Goal: Ask a question

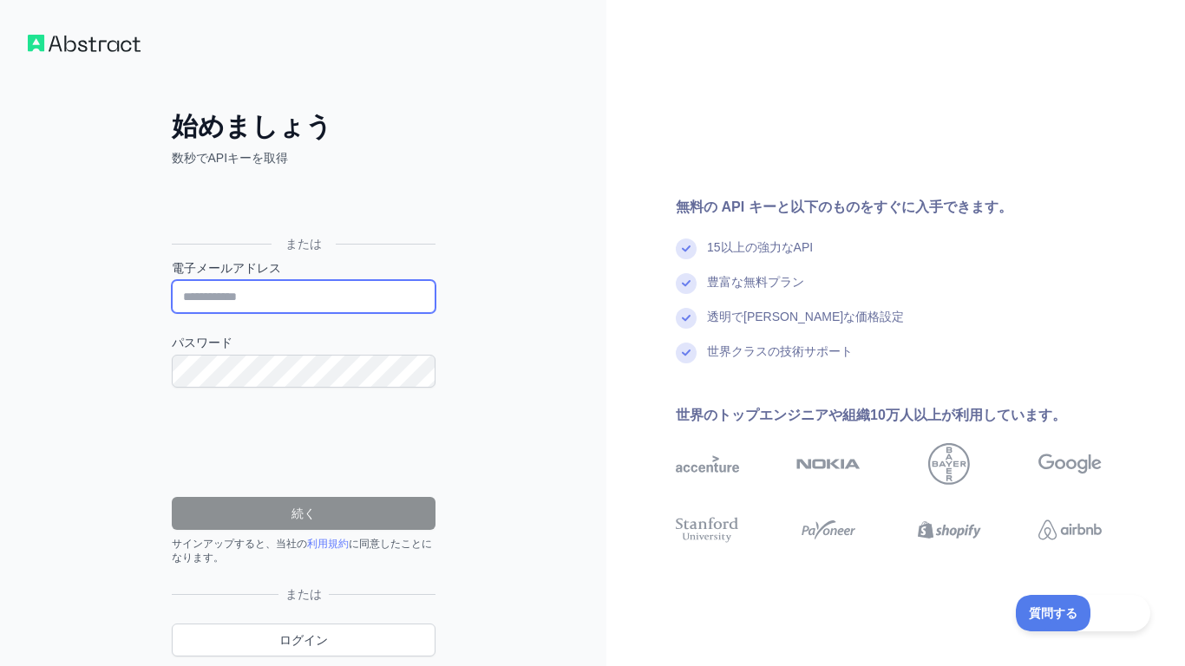
click at [231, 295] on input "電子メールアドレス" at bounding box center [304, 296] width 264 height 33
paste input "**********"
type input "**********"
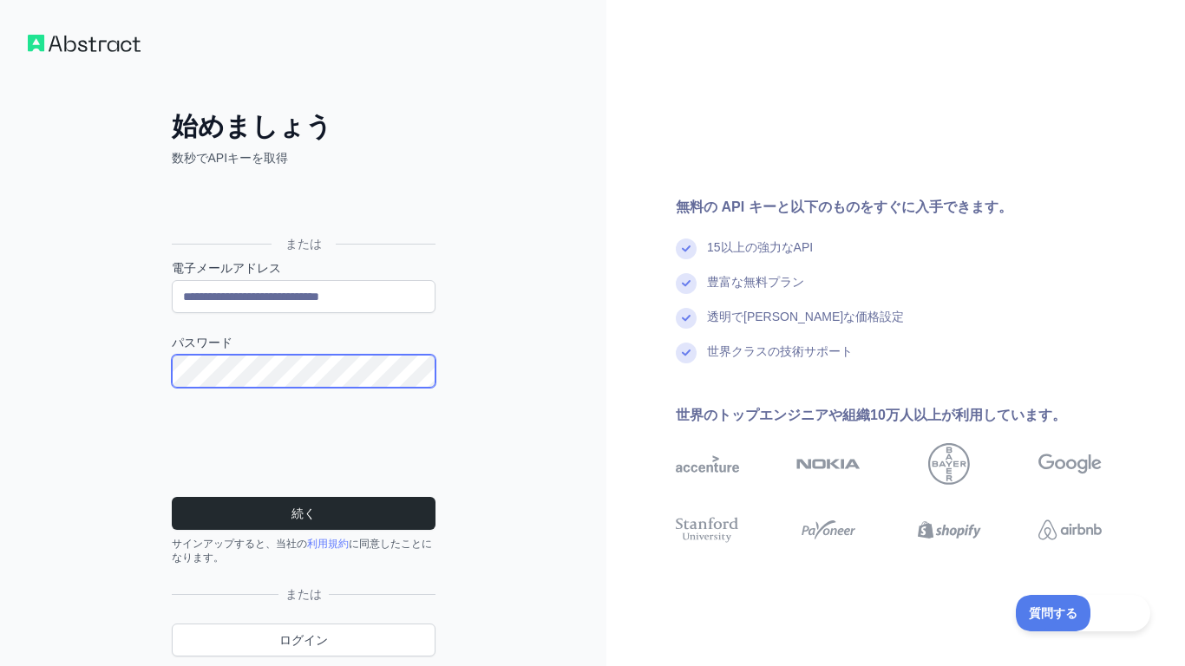
click button "続く" at bounding box center [304, 513] width 264 height 33
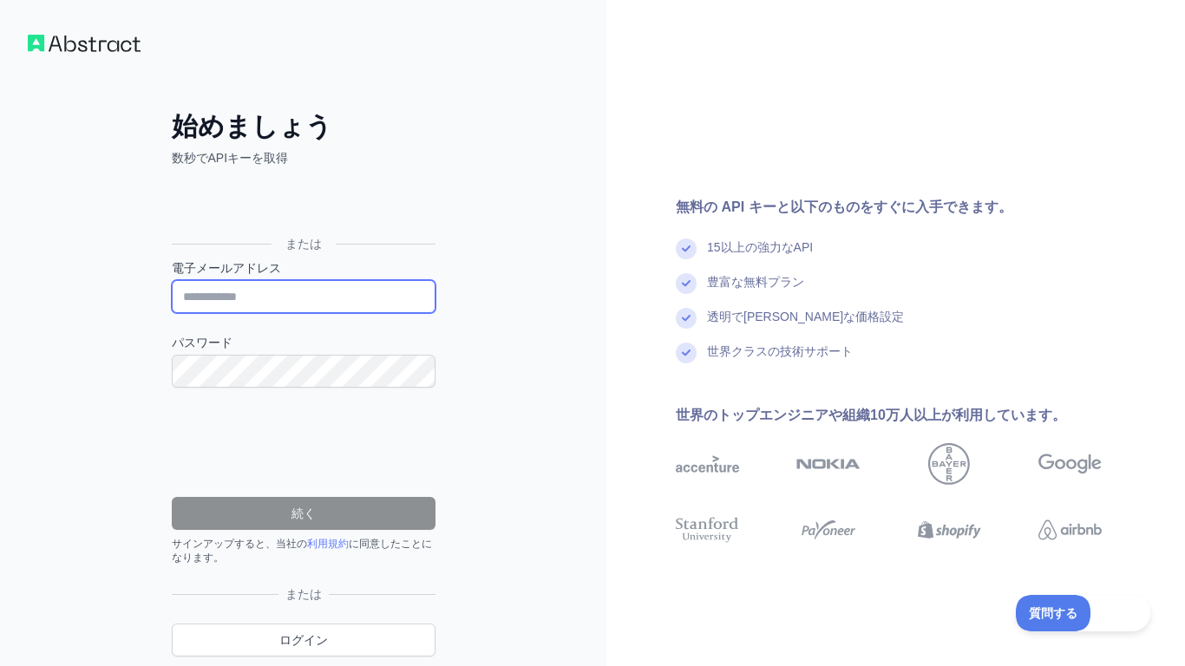
click at [231, 288] on input "電子メールアドレス" at bounding box center [304, 296] width 264 height 33
type input "**********"
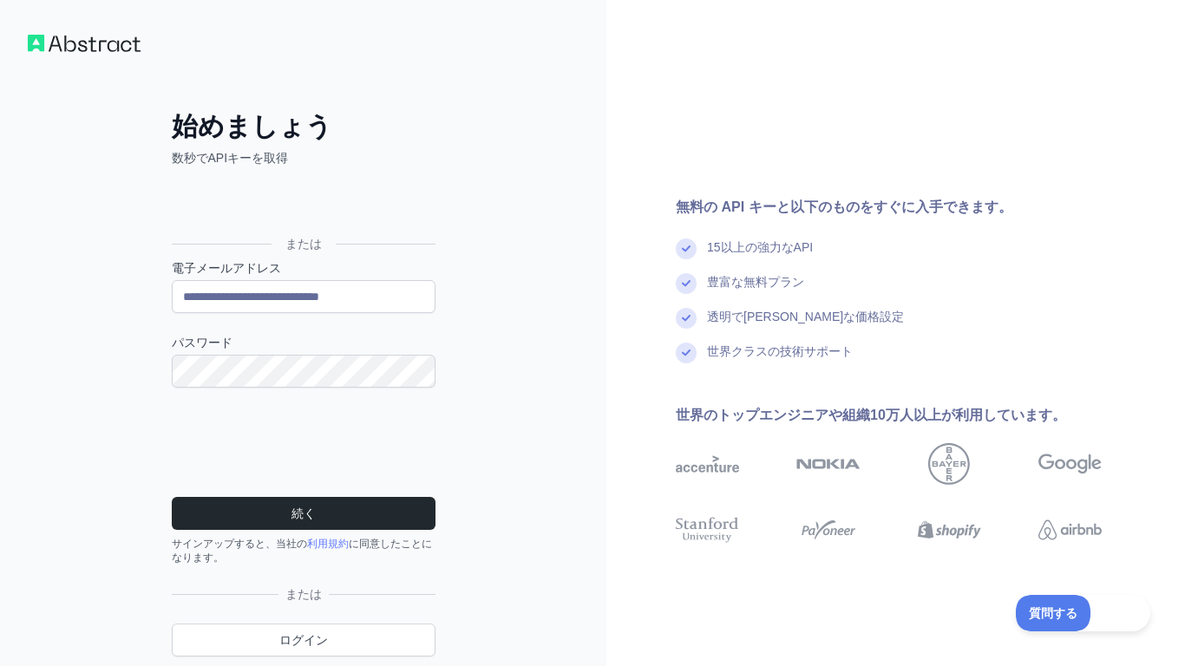
scroll to position [60, 0]
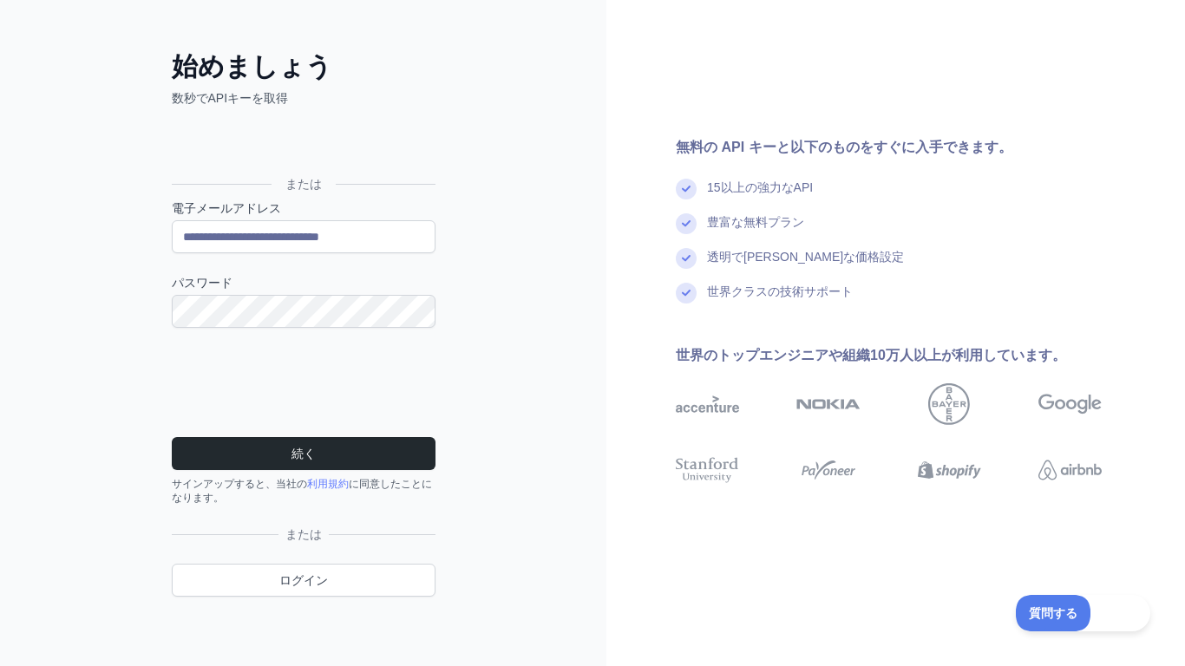
click at [484, 281] on div "**********" at bounding box center [303, 303] width 606 height 726
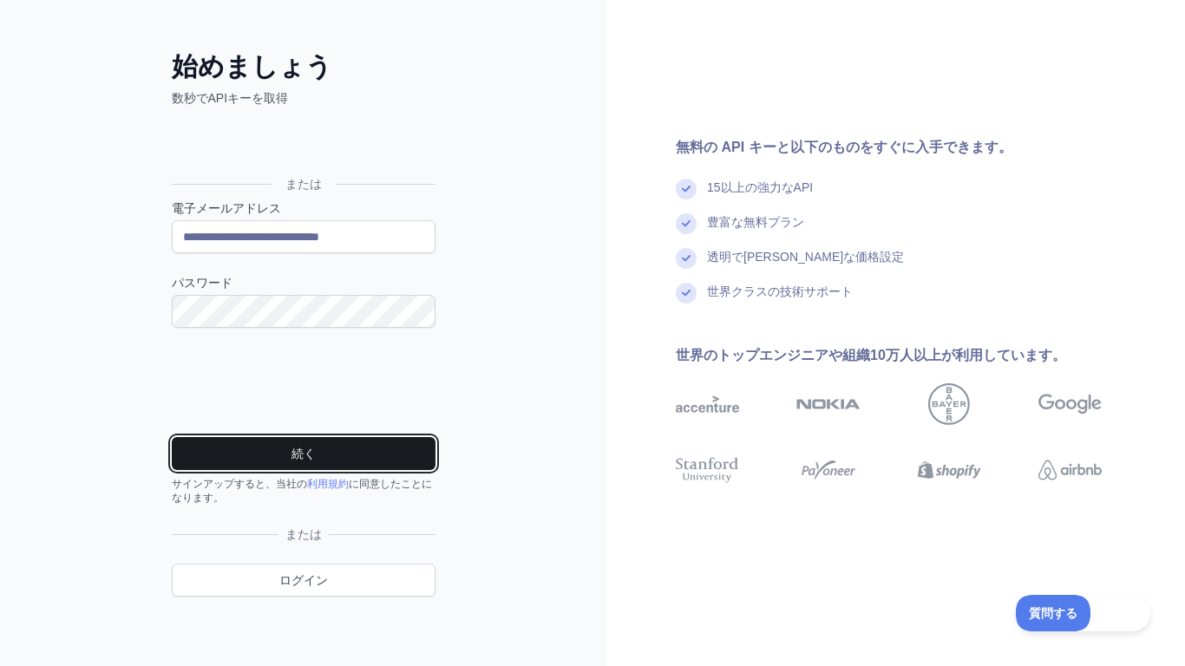
click at [307, 458] on font "続く" at bounding box center [303, 454] width 24 height 14
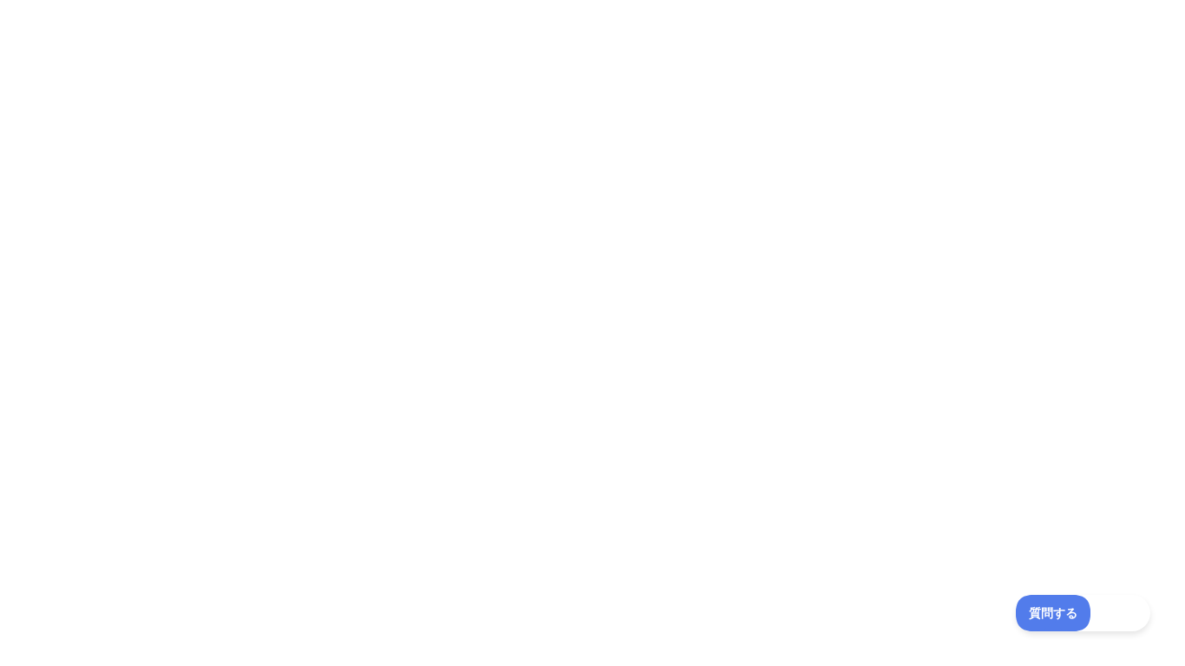
scroll to position [0, 0]
click at [1121, 617] on div "質問する" at bounding box center [1074, 610] width 134 height 36
click at [1060, 610] on font "質問する" at bounding box center [1044, 611] width 49 height 14
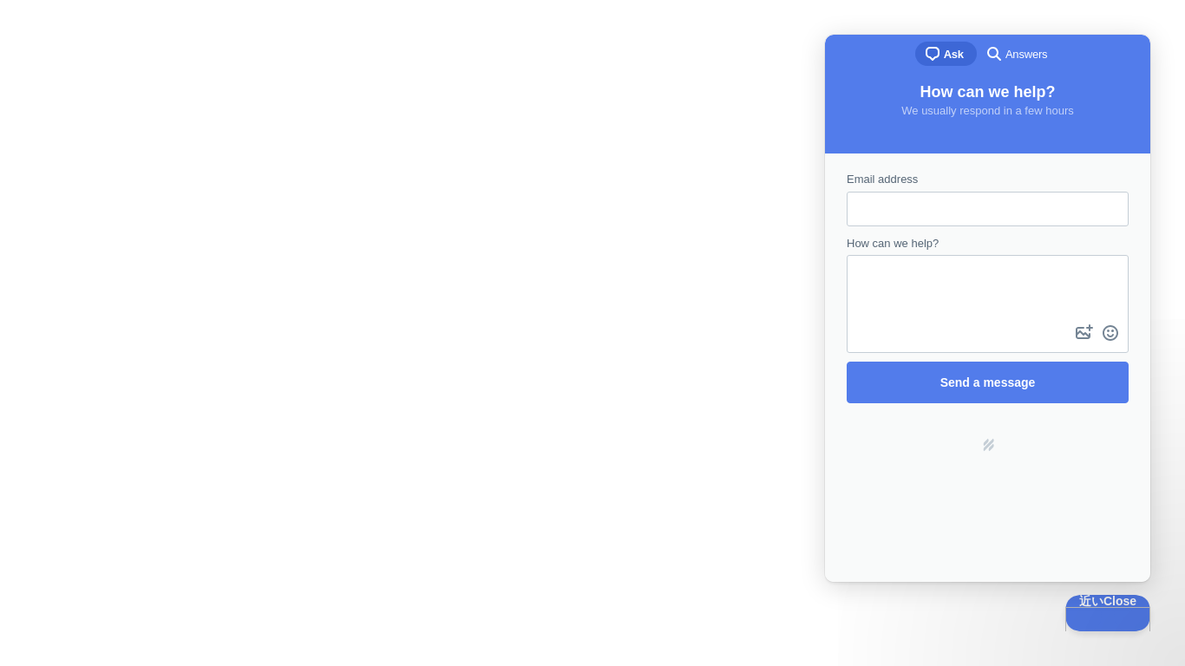
click at [760, 349] on div at bounding box center [592, 333] width 1185 height 666
click at [910, 238] on span "How can we help?" at bounding box center [892, 243] width 92 height 13
click at [910, 257] on textarea "How can we help?" at bounding box center [987, 289] width 278 height 64
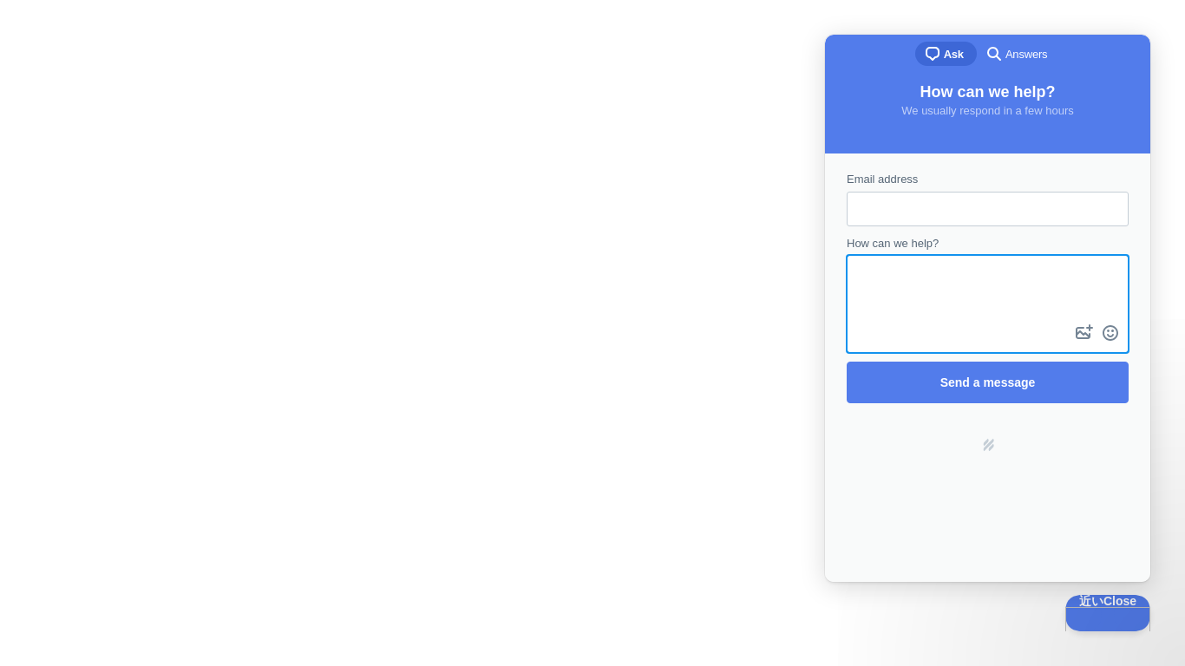
click at [907, 226] on form "Email address How can we help? image-plus emoji cross-large Send a message" at bounding box center [987, 287] width 282 height 232
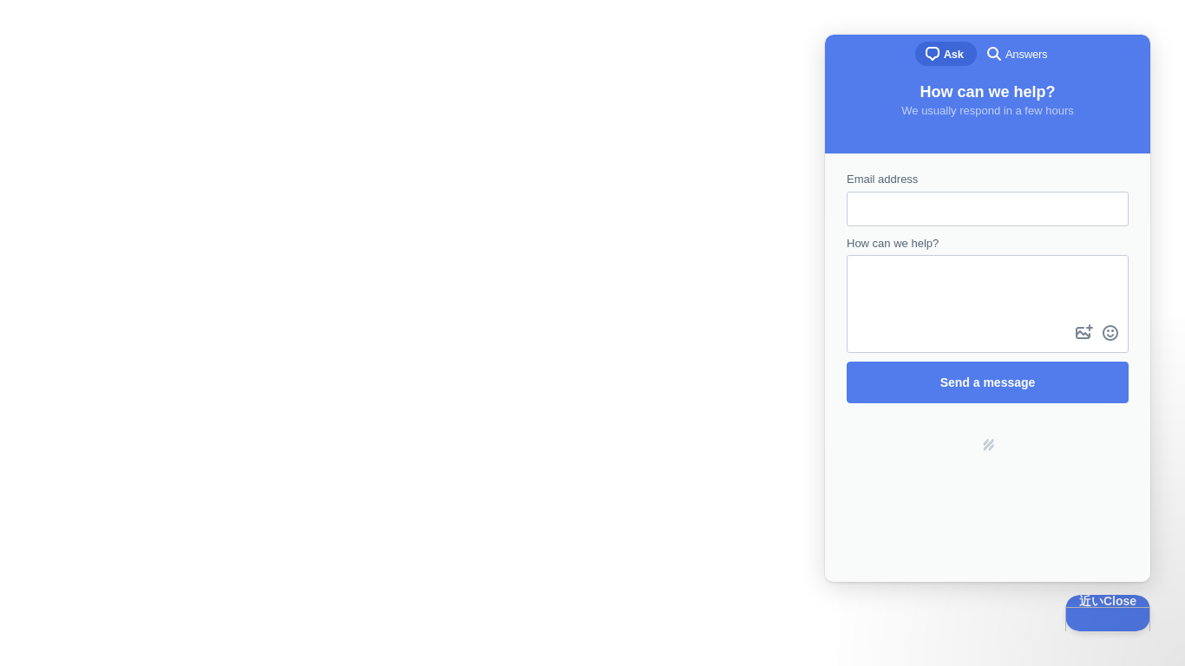
click at [907, 220] on input "Email address" at bounding box center [987, 208] width 254 height 31
type input "**********"
click at [963, 274] on textarea "How can we help?" at bounding box center [987, 289] width 278 height 64
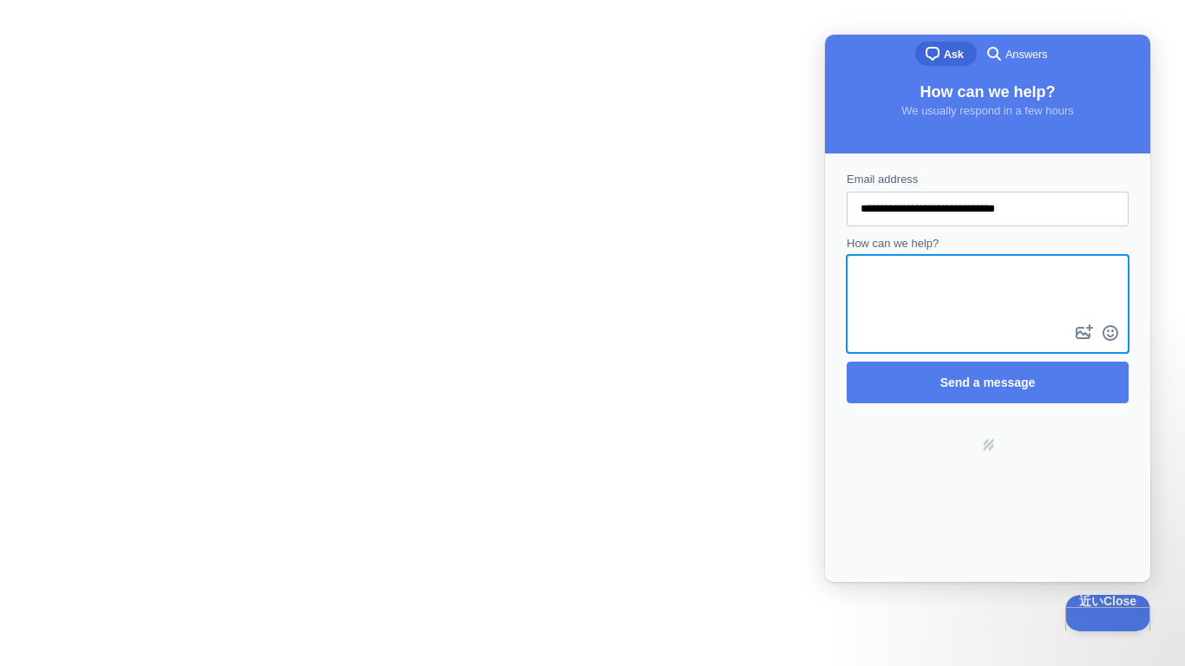
type textarea "*"
type textarea "**********"
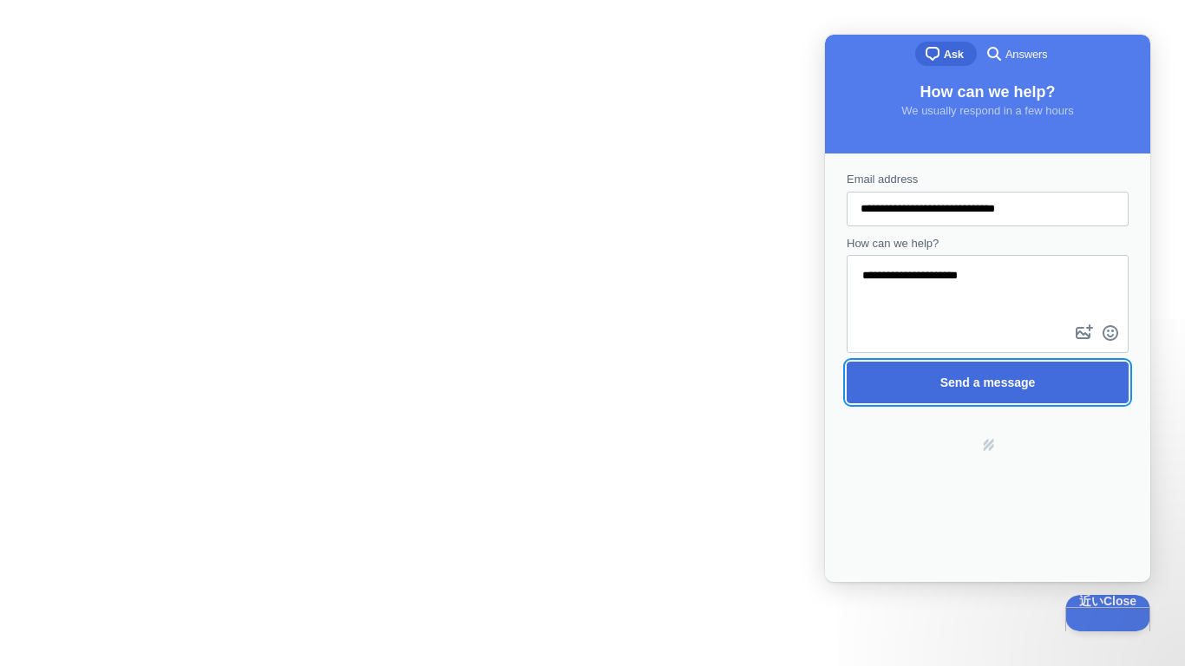
click at [1018, 377] on span "Send a message" at bounding box center [987, 382] width 95 height 14
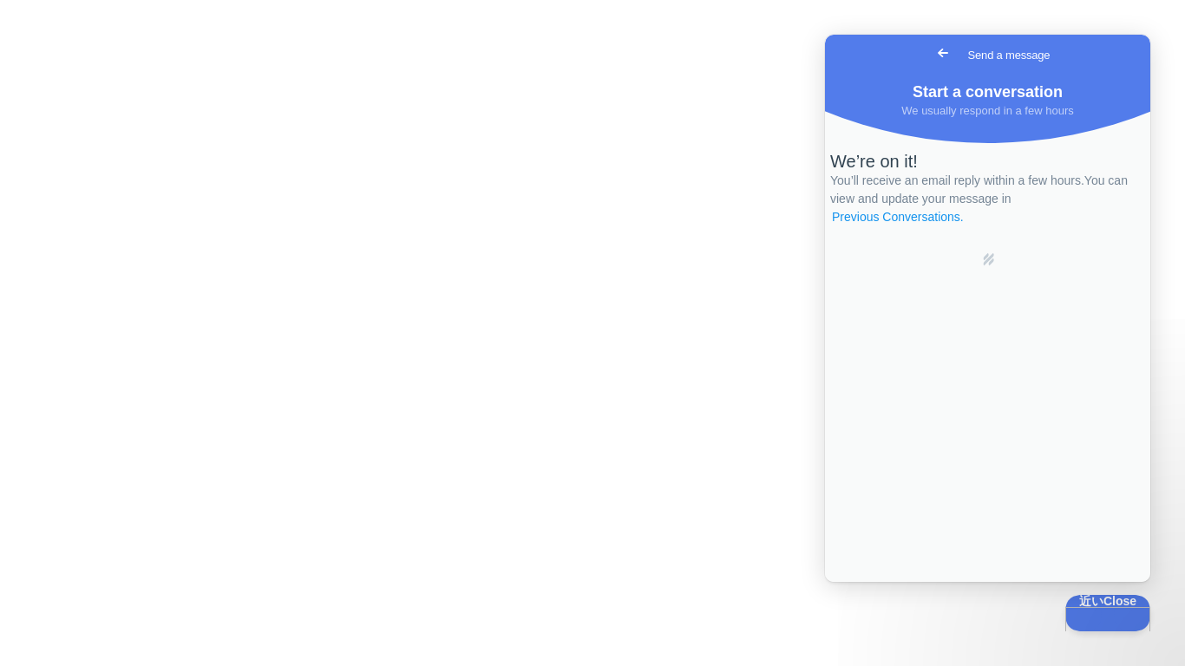
click at [965, 226] on link "Previous Conversations ." at bounding box center [897, 217] width 135 height 18
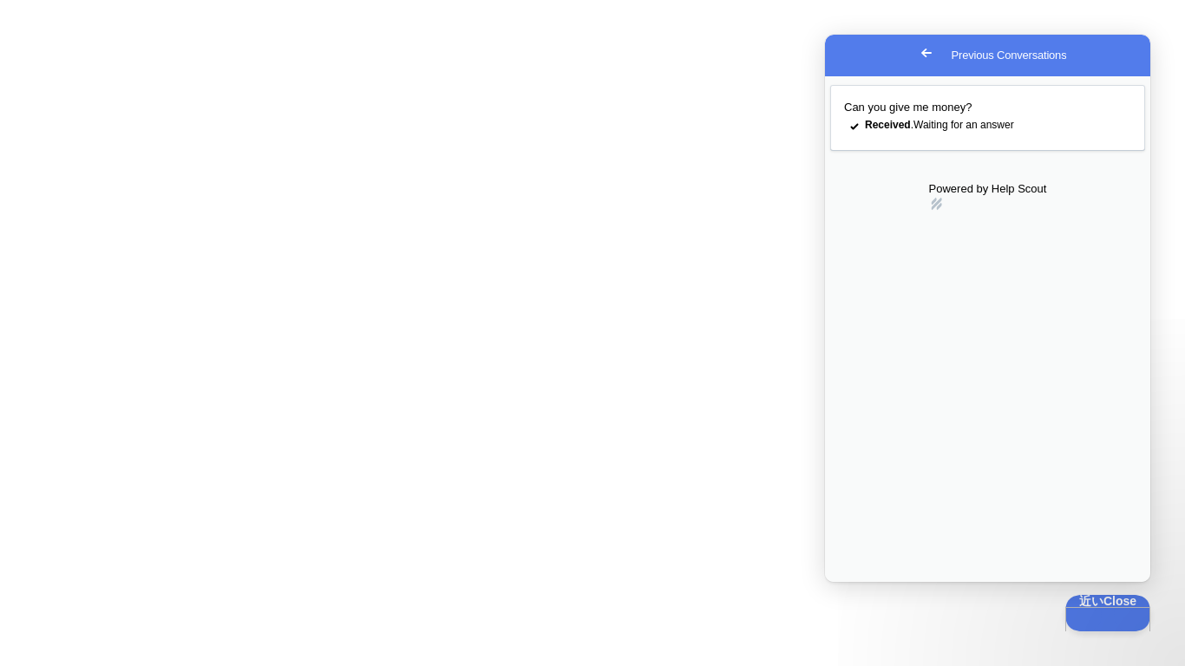
click at [986, 206] on link "hs-logo" at bounding box center [988, 204] width 118 height 14
click at [688, 363] on div at bounding box center [592, 333] width 1185 height 666
click at [916, 49] on span "Go back" at bounding box center [926, 52] width 21 height 21
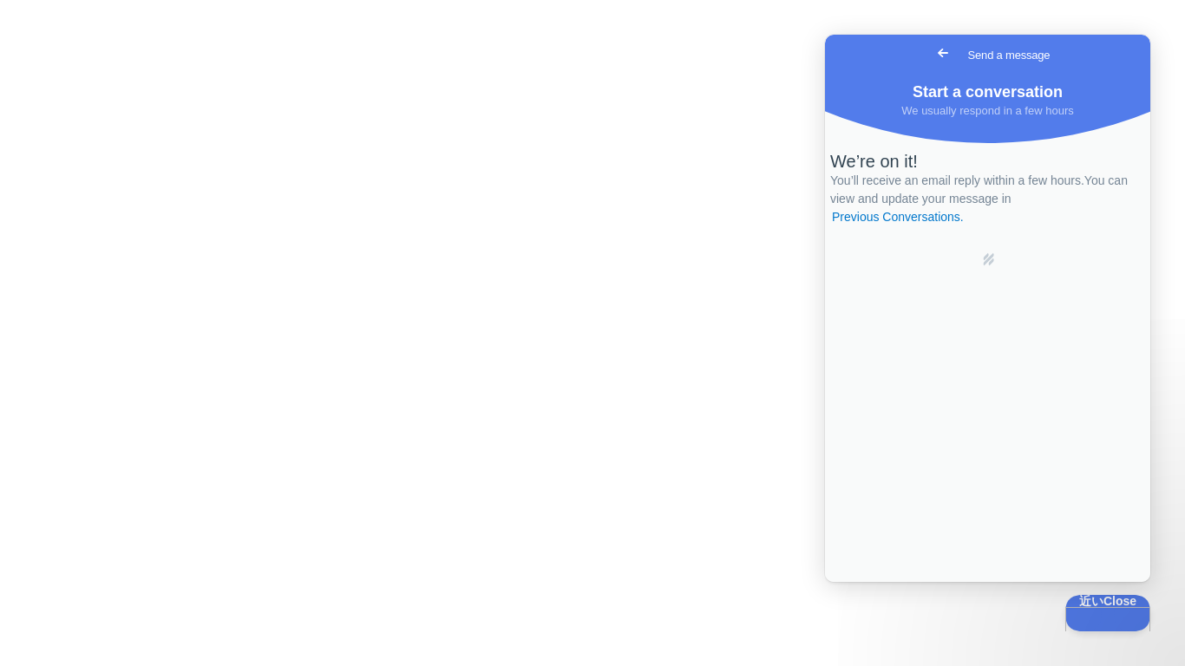
click at [932, 49] on span "Go back" at bounding box center [942, 52] width 21 height 21
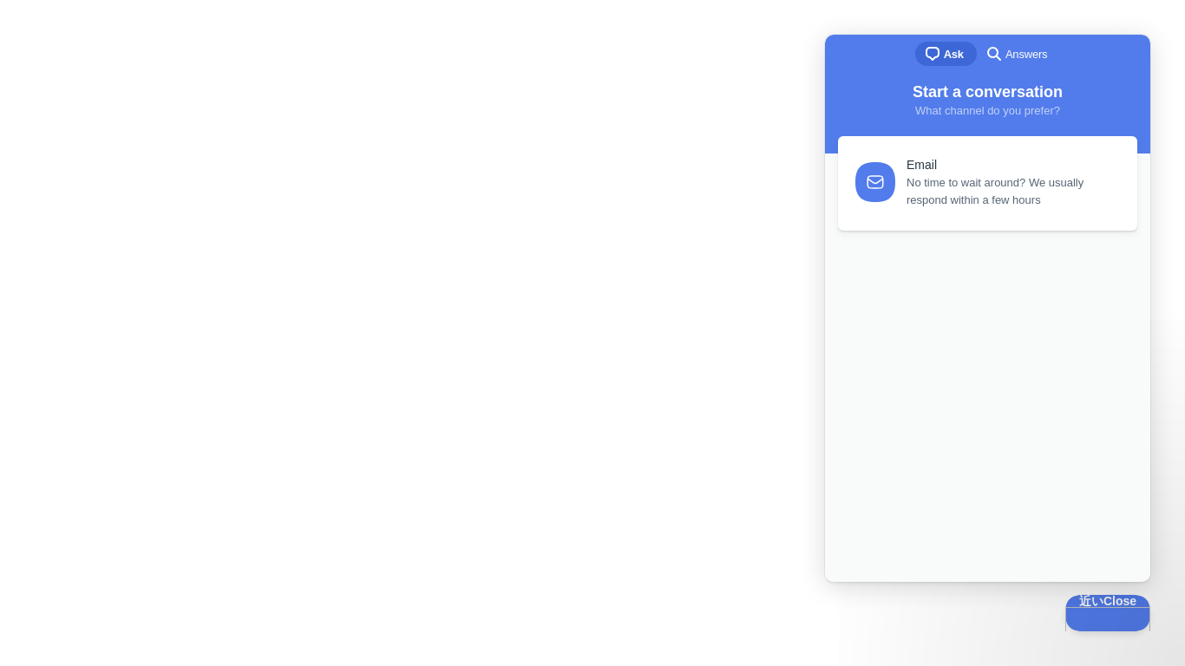
click at [845, 51] on div "chat-square Ask search-medium Answers" at bounding box center [987, 56] width 325 height 42
click at [758, 140] on div at bounding box center [592, 333] width 1185 height 666
click at [1115, 604] on span "近い Close" at bounding box center [1101, 598] width 85 height 12
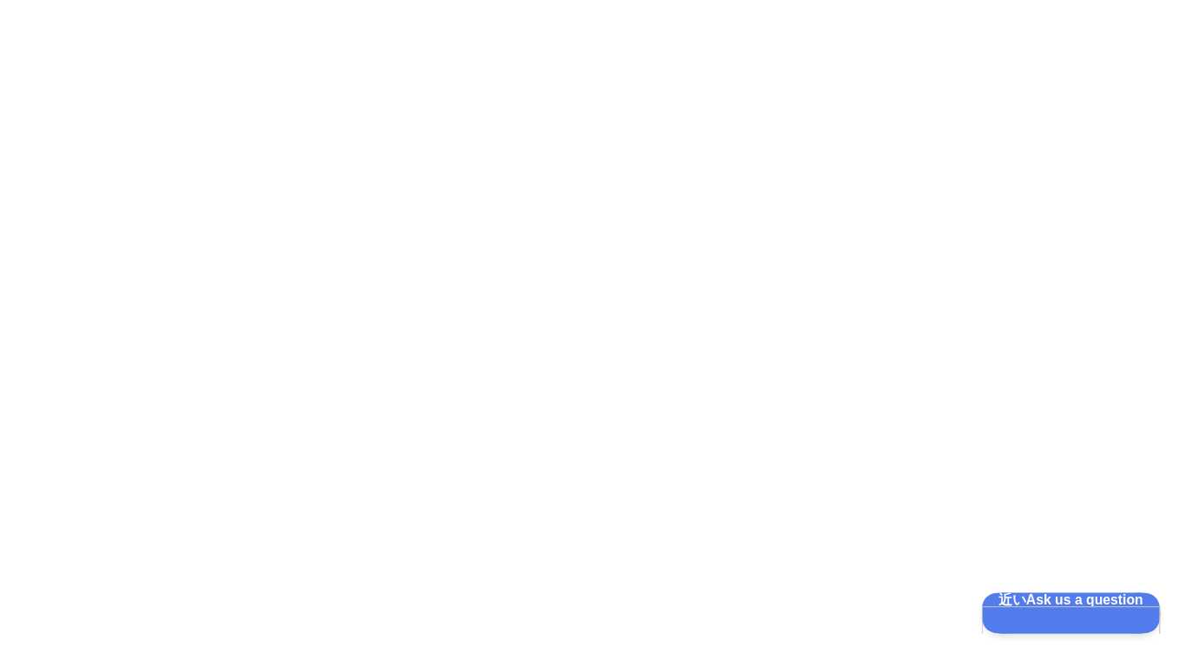
click at [1106, 604] on span "近い Ask us a question" at bounding box center [1060, 598] width 159 height 12
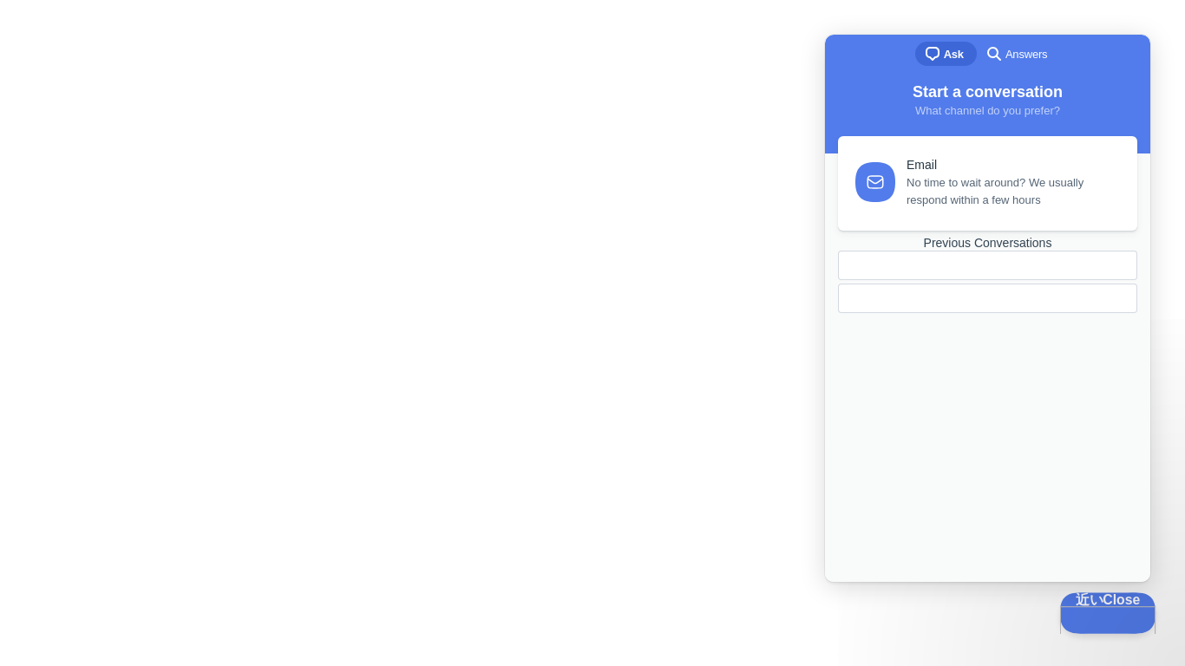
click at [1115, 604] on span "近い Close" at bounding box center [1101, 598] width 85 height 12
